Goal: Communication & Community: Share content

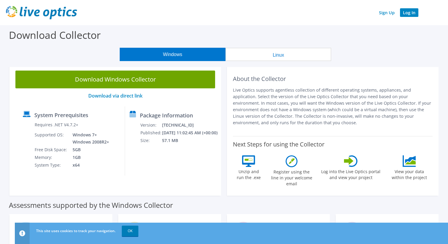
click at [411, 15] on link "Log In" at bounding box center [409, 12] width 18 height 9
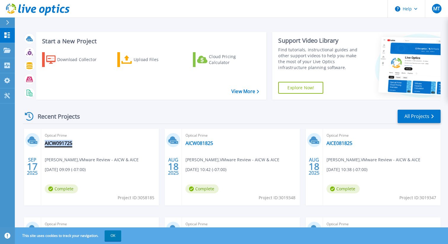
drag, startPoint x: 75, startPoint y: 144, endPoint x: 46, endPoint y: 144, distance: 29.6
click at [46, 144] on div "Optical Prime AICW091725 MALOME TAYLOR , VMware Review - AICW & AICE 09/17/2025…" at bounding box center [100, 167] width 118 height 77
copy link "AICW091725"
click at [8, 34] on icon at bounding box center [7, 35] width 6 height 6
click at [6, 35] on icon at bounding box center [7, 35] width 7 height 6
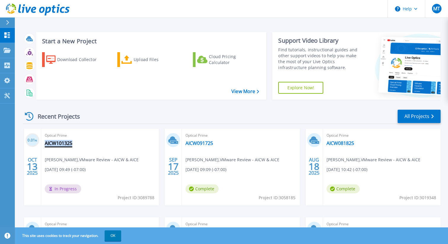
drag, startPoint x: 76, startPoint y: 143, endPoint x: 45, endPoint y: 142, distance: 31.4
click at [45, 142] on div "Optical Prime AICW101325 MALOME TAYLOR , VMware Review - AICW & AICE 10/13/2025…" at bounding box center [100, 167] width 118 height 77
copy link "AICW101325"
click at [6, 36] on icon at bounding box center [7, 35] width 6 height 6
click at [205, 144] on link "AICW101325" at bounding box center [200, 143] width 28 height 6
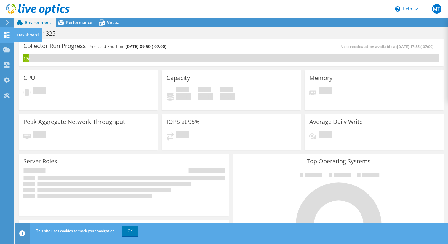
click at [8, 36] on use at bounding box center [7, 35] width 6 height 6
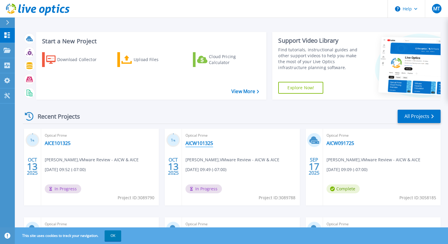
click at [198, 143] on link "AICW101325" at bounding box center [200, 143] width 28 height 6
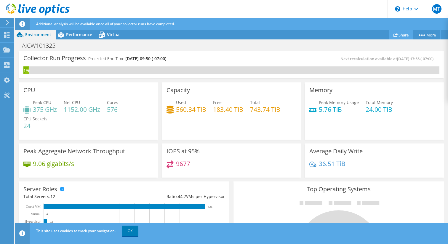
click at [400, 34] on link "Share" at bounding box center [401, 34] width 25 height 9
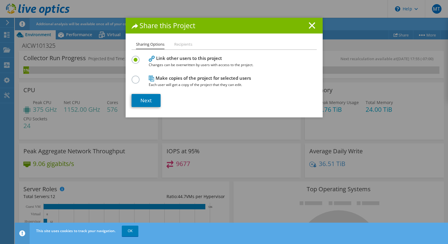
click at [140, 79] on div at bounding box center [137, 79] width 10 height 7
click at [134, 77] on label at bounding box center [137, 76] width 10 height 1
click at [0, 0] on input "radio" at bounding box center [0, 0] width 0 height 0
click at [150, 99] on link "Next" at bounding box center [146, 100] width 29 height 13
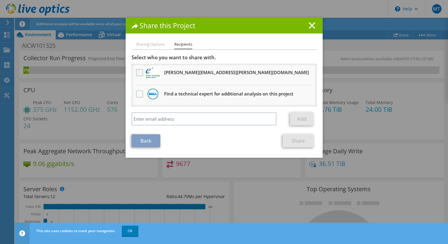
click at [138, 71] on label at bounding box center [140, 72] width 9 height 7
click at [0, 0] on input "checkbox" at bounding box center [0, 0] width 0 height 0
click at [299, 144] on link "Share" at bounding box center [298, 140] width 31 height 13
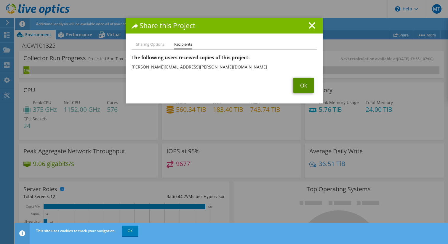
click at [304, 87] on link "Ok" at bounding box center [303, 85] width 20 height 15
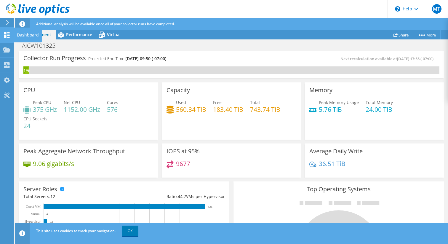
click at [8, 36] on use at bounding box center [7, 35] width 6 height 6
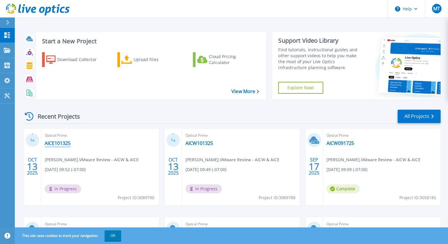
click at [58, 143] on link "AICE101325" at bounding box center [58, 143] width 26 height 6
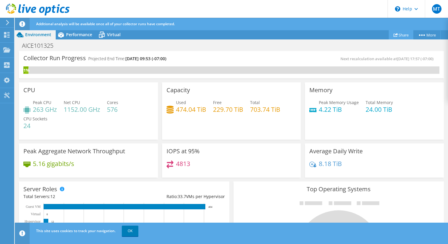
click at [399, 36] on link "Share" at bounding box center [401, 34] width 25 height 9
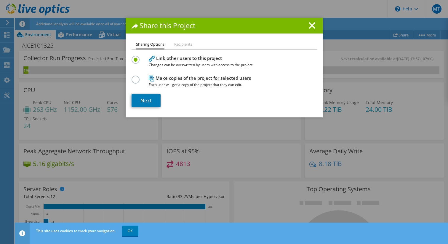
click at [138, 77] on label at bounding box center [137, 76] width 10 height 1
click at [0, 0] on input "radio" at bounding box center [0, 0] width 0 height 0
click at [147, 101] on link "Next" at bounding box center [146, 100] width 29 height 13
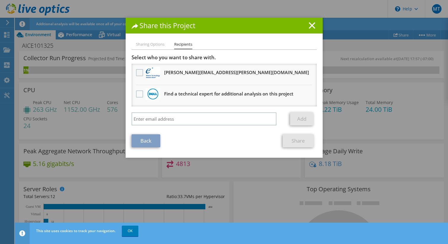
click at [140, 72] on label at bounding box center [140, 72] width 9 height 7
click at [0, 0] on input "checkbox" at bounding box center [0, 0] width 0 height 0
click at [301, 141] on link "Share" at bounding box center [298, 140] width 31 height 13
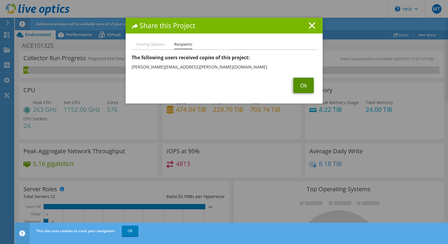
click at [306, 89] on link "Ok" at bounding box center [303, 85] width 20 height 15
